Goal: Check status: Check status

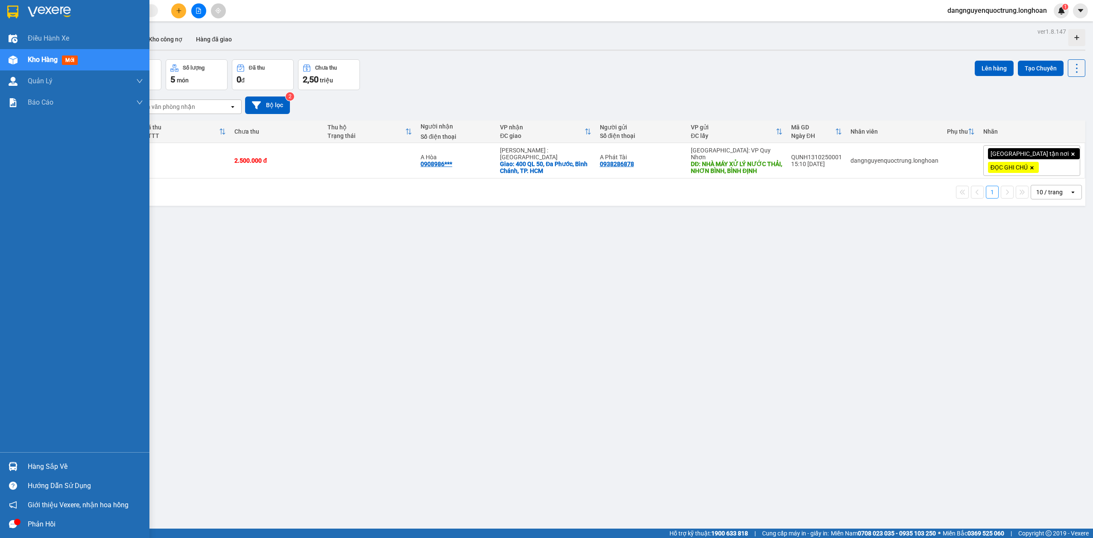
click at [9, 464] on img at bounding box center [13, 466] width 9 height 9
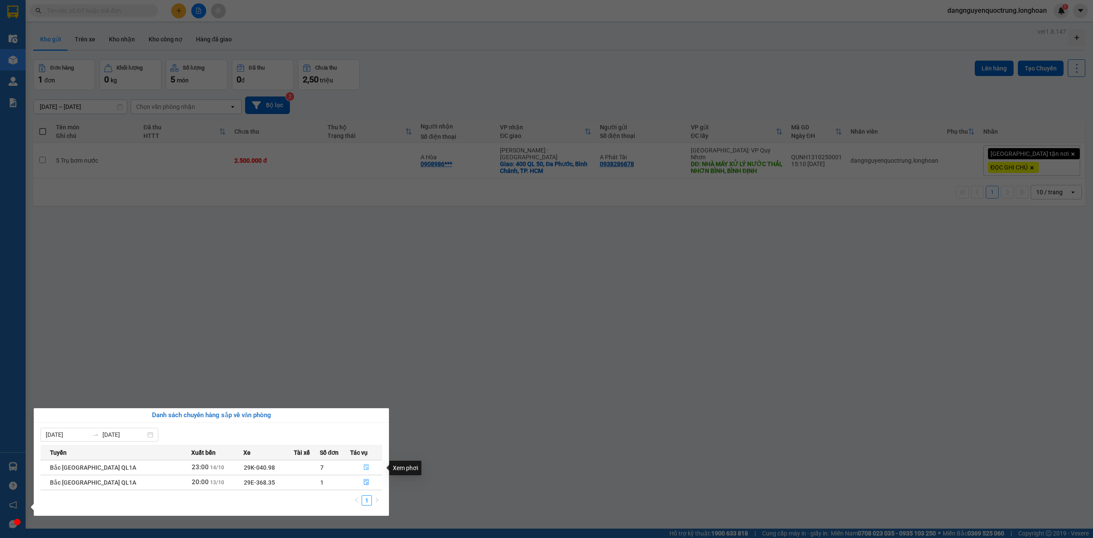
click at [363, 470] on icon "file-done" at bounding box center [366, 467] width 6 height 6
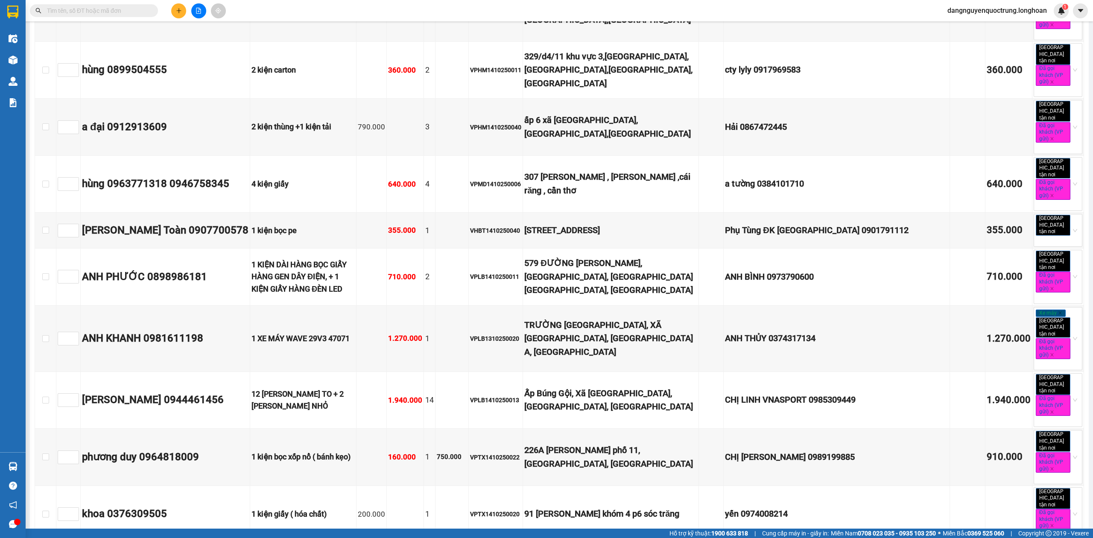
scroll to position [4951, 0]
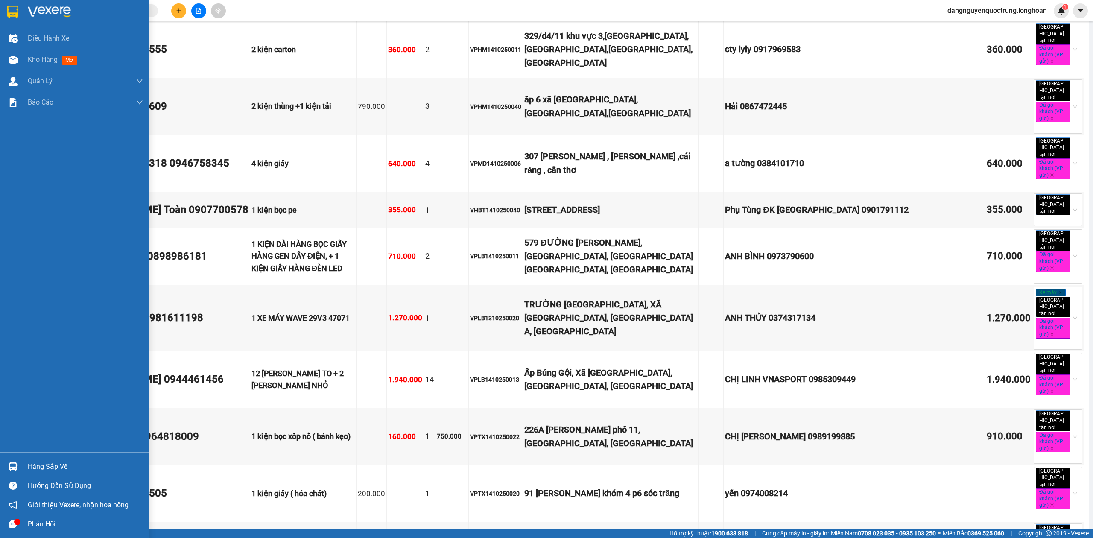
click at [9, 465] on img at bounding box center [13, 466] width 9 height 9
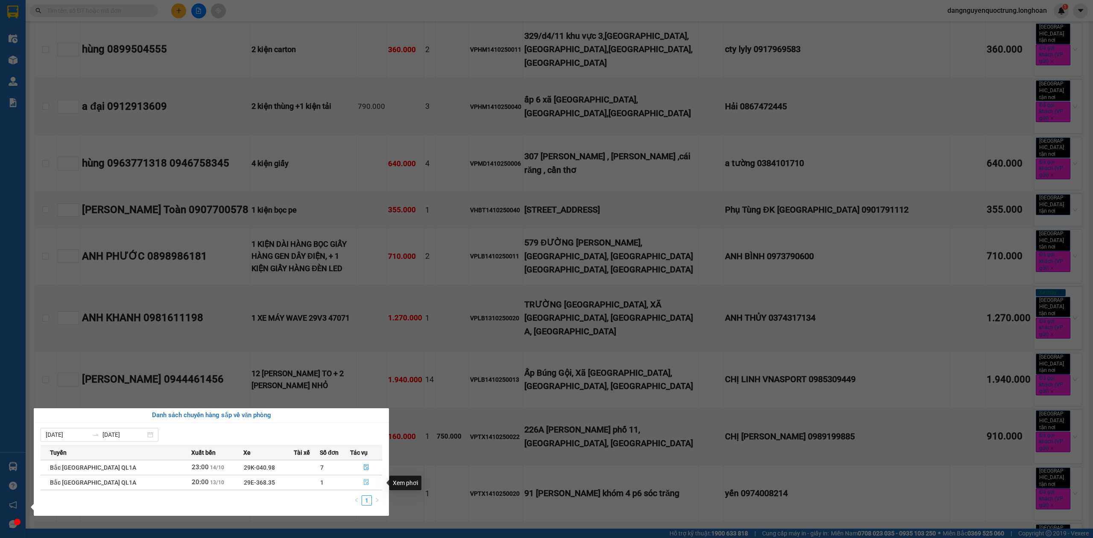
click at [363, 482] on icon "file-done" at bounding box center [366, 482] width 6 height 6
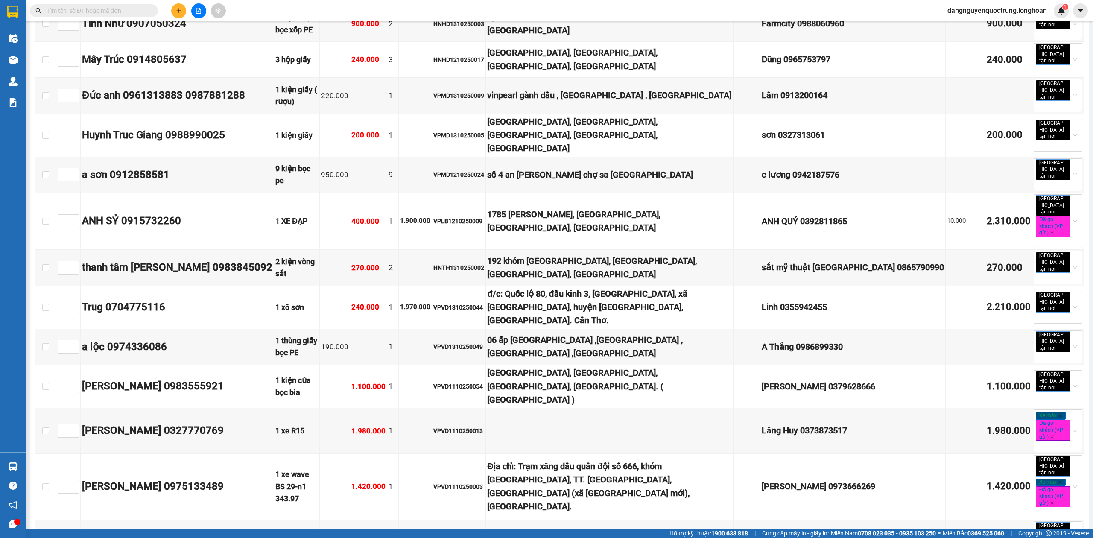
type input "[DATE]"
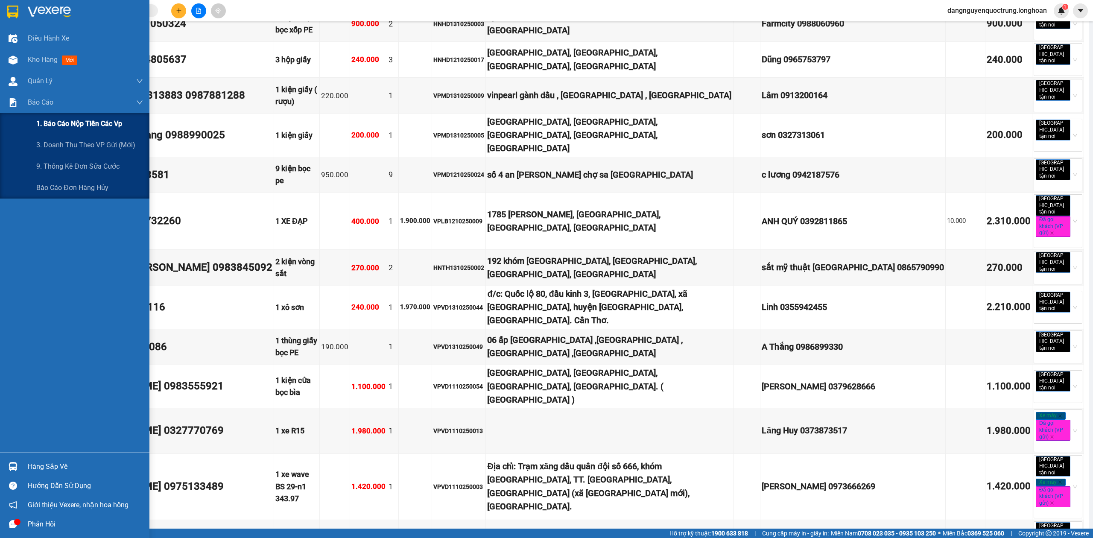
click at [62, 125] on span "1. Báo cáo nộp tiền các vp" at bounding box center [79, 123] width 86 height 11
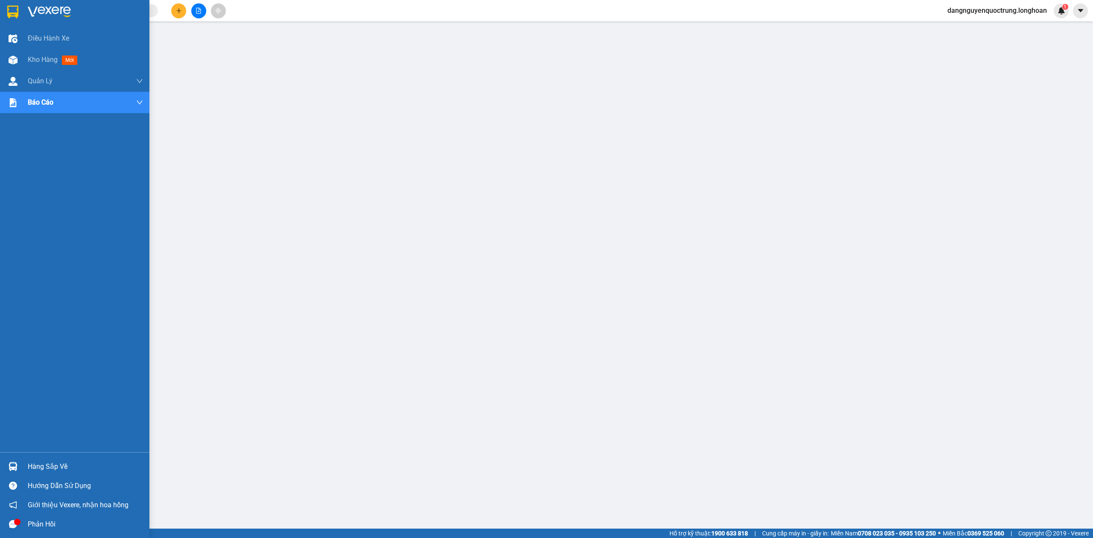
click at [10, 12] on img at bounding box center [12, 12] width 11 height 13
